Goal: Task Accomplishment & Management: Use online tool/utility

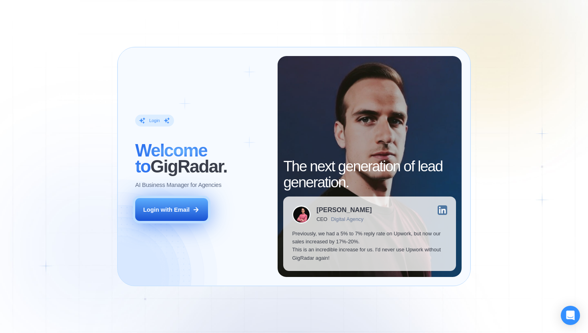
click at [177, 207] on div "Login with Email" at bounding box center [166, 209] width 46 height 8
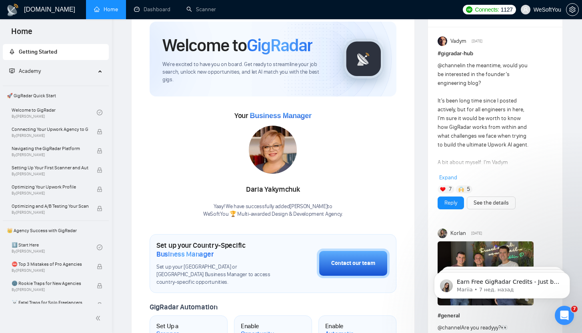
scroll to position [125, 0]
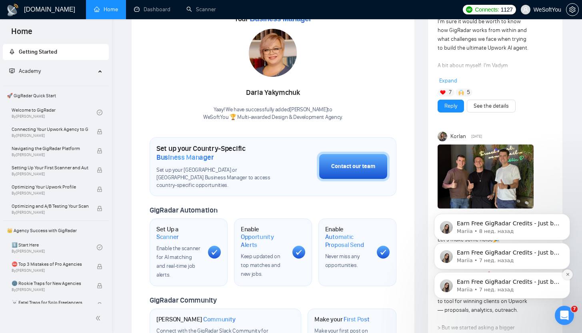
click at [566, 275] on icon "Dismiss notification" at bounding box center [567, 274] width 3 height 3
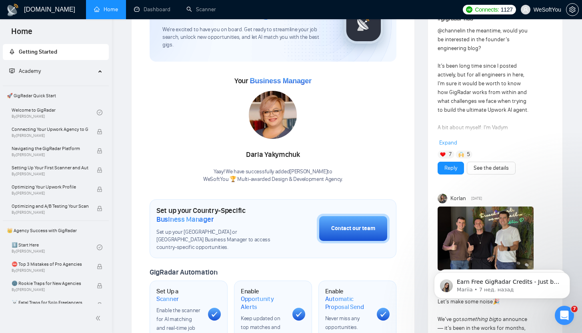
scroll to position [60, 0]
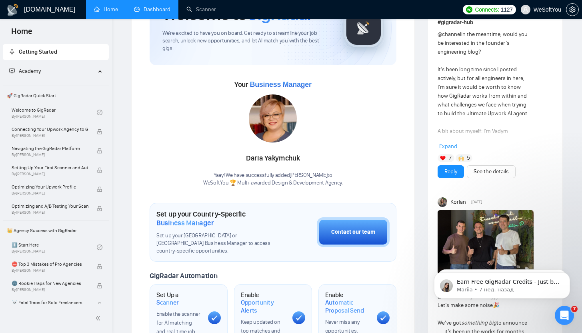
click at [149, 13] on link "Dashboard" at bounding box center [152, 9] width 36 height 7
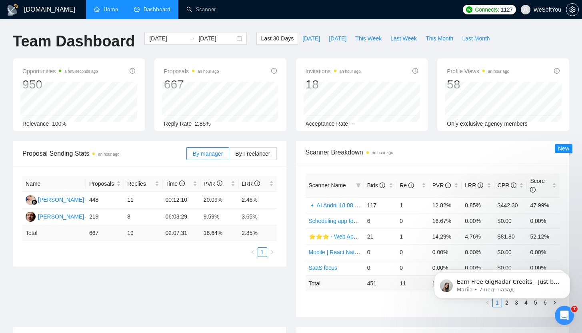
click at [118, 13] on link "Home" at bounding box center [106, 9] width 24 height 7
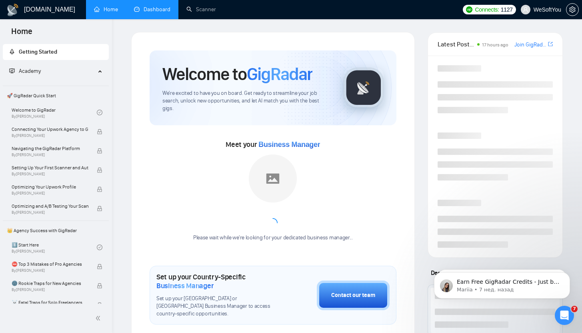
click at [165, 13] on link "Dashboard" at bounding box center [152, 9] width 36 height 7
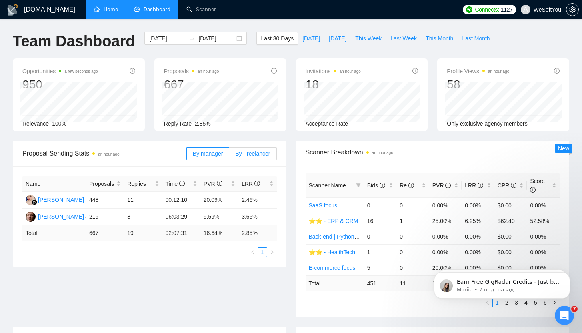
click at [255, 147] on label "By Freelancer" at bounding box center [252, 153] width 47 height 13
click at [229, 155] on input "By Freelancer" at bounding box center [229, 155] width 0 height 0
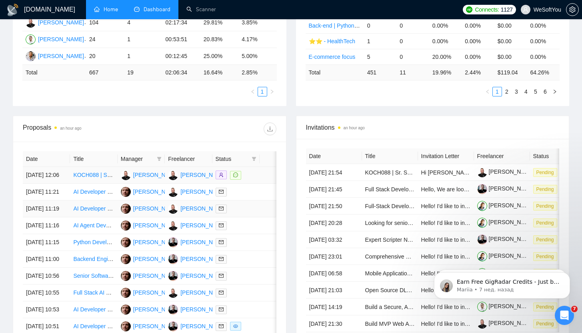
scroll to position [249, 0]
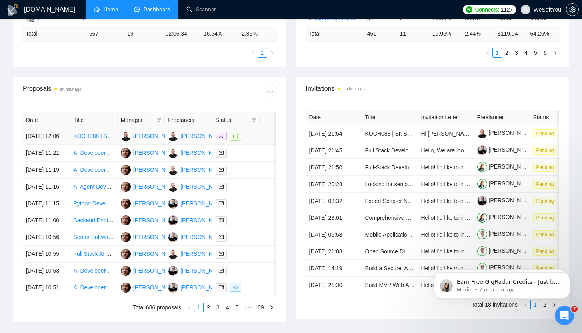
click at [264, 140] on td at bounding box center [272, 136] width 27 height 17
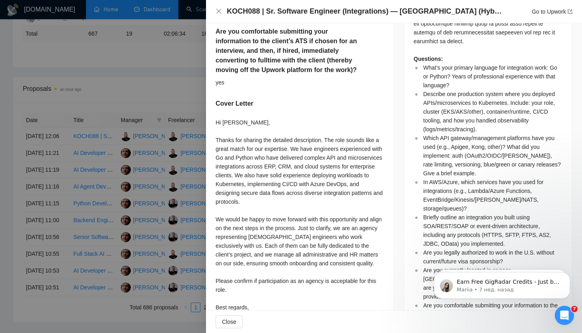
scroll to position [973, 0]
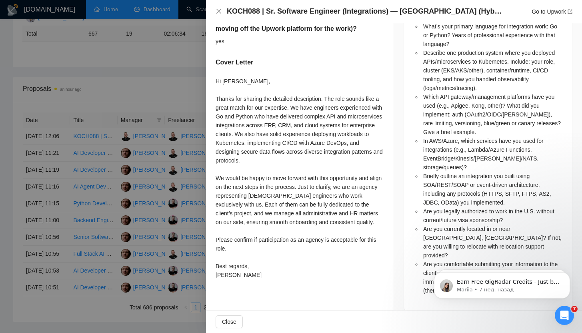
click at [150, 174] on div at bounding box center [291, 166] width 582 height 333
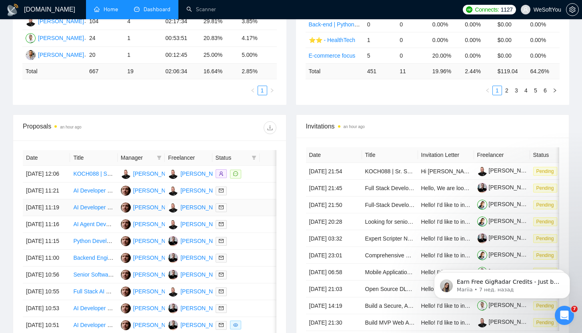
scroll to position [284, 0]
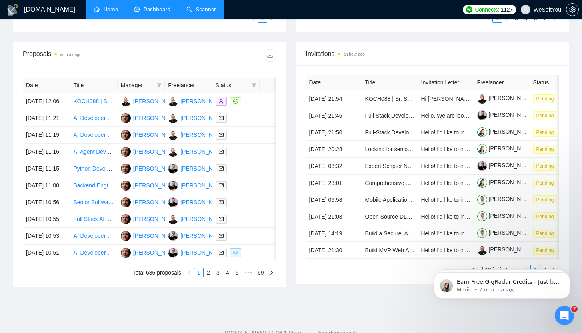
click at [197, 13] on link "Scanner" at bounding box center [201, 9] width 30 height 7
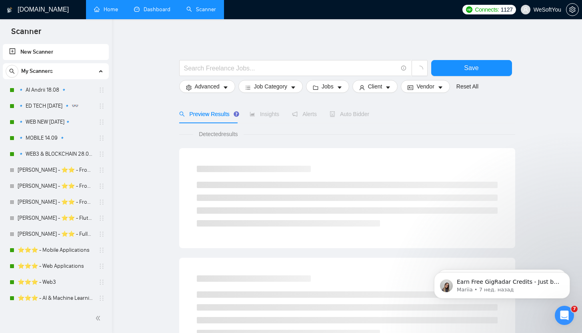
click at [110, 11] on link "Home" at bounding box center [106, 9] width 24 height 7
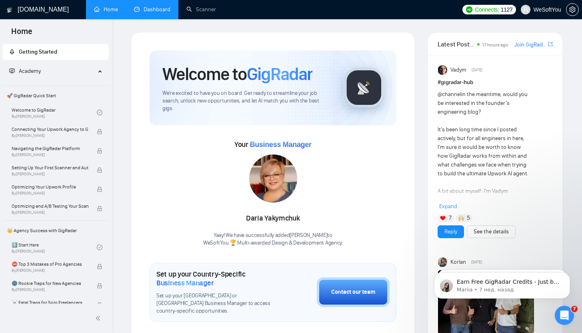
click at [159, 13] on link "Dashboard" at bounding box center [152, 9] width 36 height 7
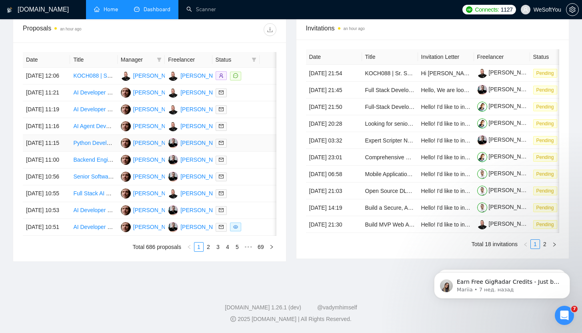
scroll to position [392, 0]
click at [194, 205] on div "[PERSON_NAME]" at bounding box center [203, 209] width 46 height 9
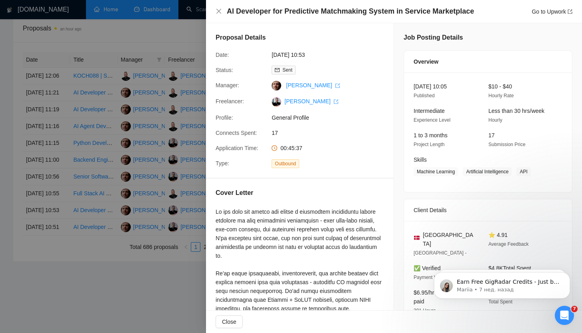
click at [145, 276] on div at bounding box center [291, 166] width 582 height 333
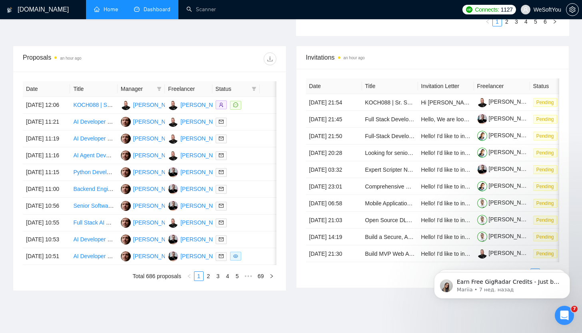
scroll to position [279, 0]
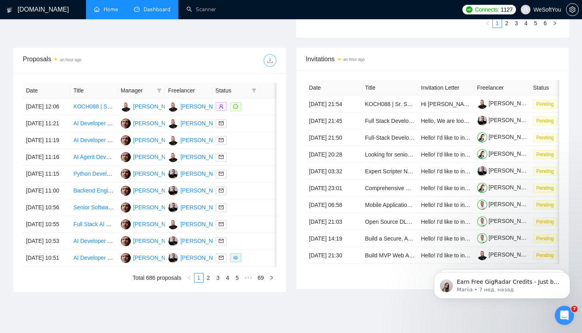
click at [273, 58] on span "download" at bounding box center [270, 60] width 12 height 6
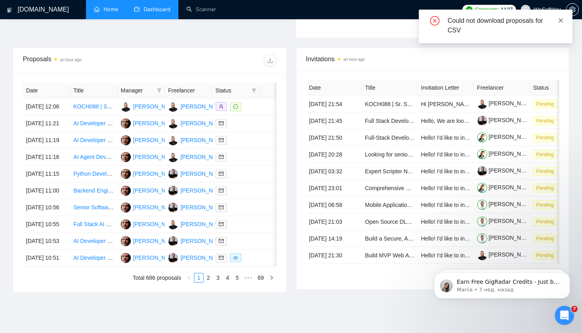
click at [560, 19] on icon "close" at bounding box center [561, 21] width 6 height 6
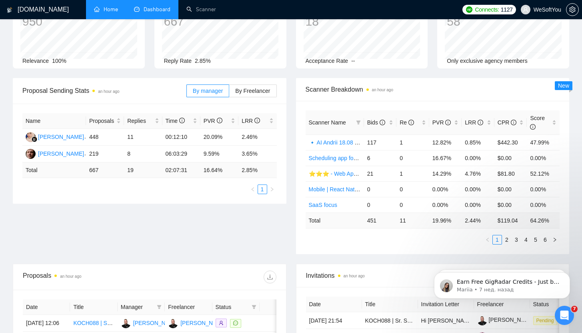
scroll to position [32, 0]
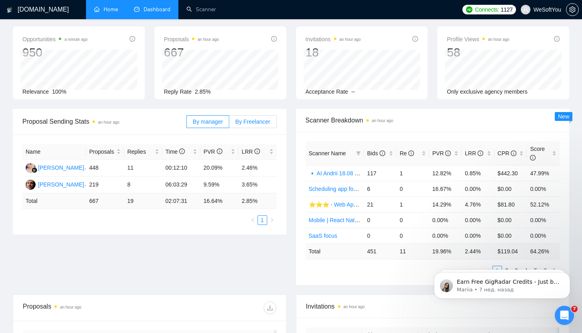
click at [260, 120] on span "By Freelancer" at bounding box center [252, 121] width 35 height 6
click at [229, 123] on input "By Freelancer" at bounding box center [229, 123] width 0 height 0
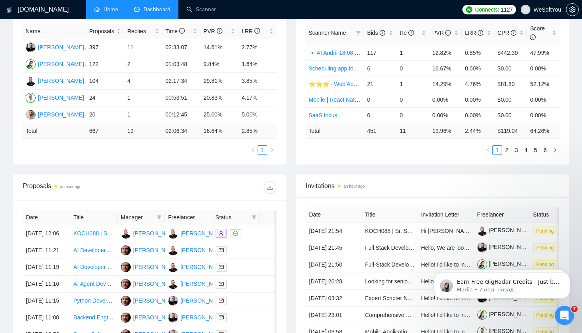
scroll to position [166, 0]
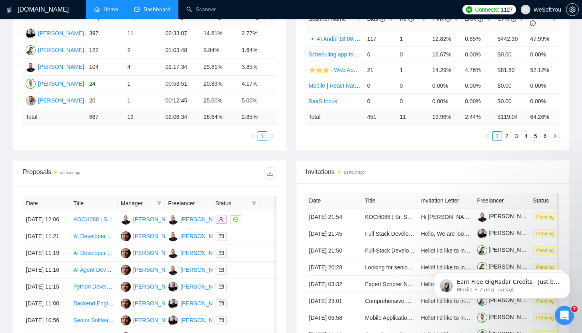
click at [272, 205] on th at bounding box center [272, 203] width 27 height 16
drag, startPoint x: 272, startPoint y: 205, endPoint x: 279, endPoint y: 205, distance: 7.2
click at [279, 205] on div "Date Title Manager Freelancer Status [DATE] 12:06 KOCH088 | Sr. Software Engine…" at bounding box center [149, 295] width 273 height 219
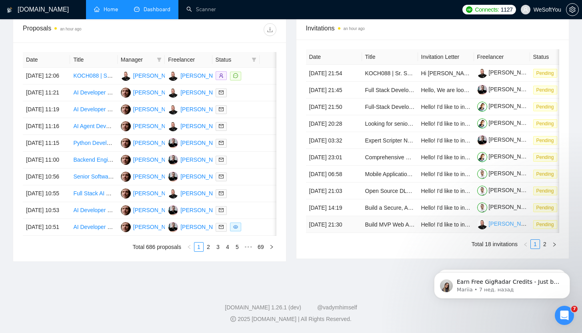
scroll to position [392, 0]
click at [546, 244] on link "2" at bounding box center [544, 243] width 9 height 9
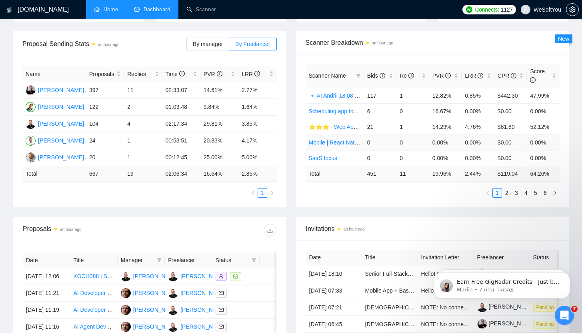
scroll to position [98, 0]
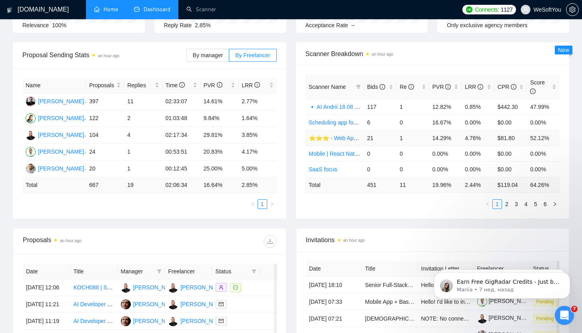
click at [350, 136] on link "⭐️⭐️⭐️ - Web Applications" at bounding box center [343, 138] width 68 height 6
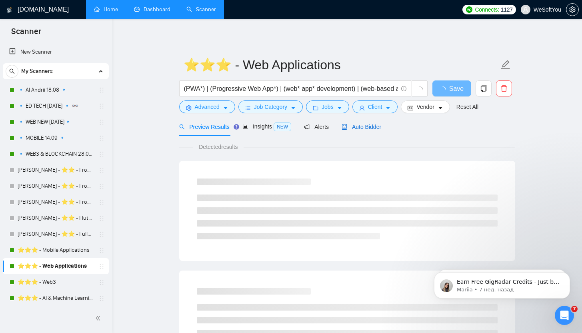
click at [364, 126] on span "Auto Bidder" at bounding box center [361, 126] width 40 height 6
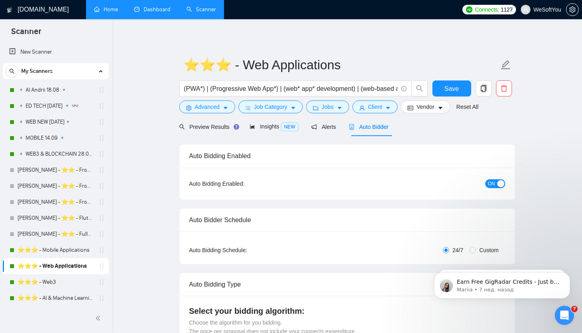
click at [502, 186] on div "button" at bounding box center [500, 183] width 7 height 7
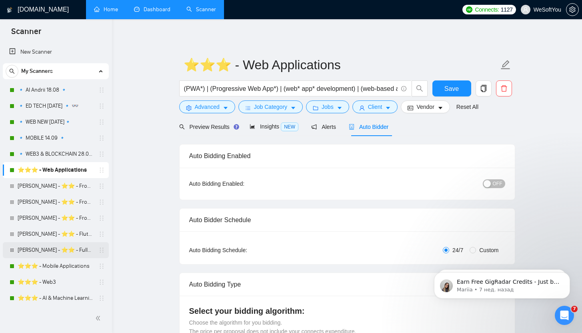
scroll to position [51, 0]
